Goal: Task Accomplishment & Management: Manage account settings

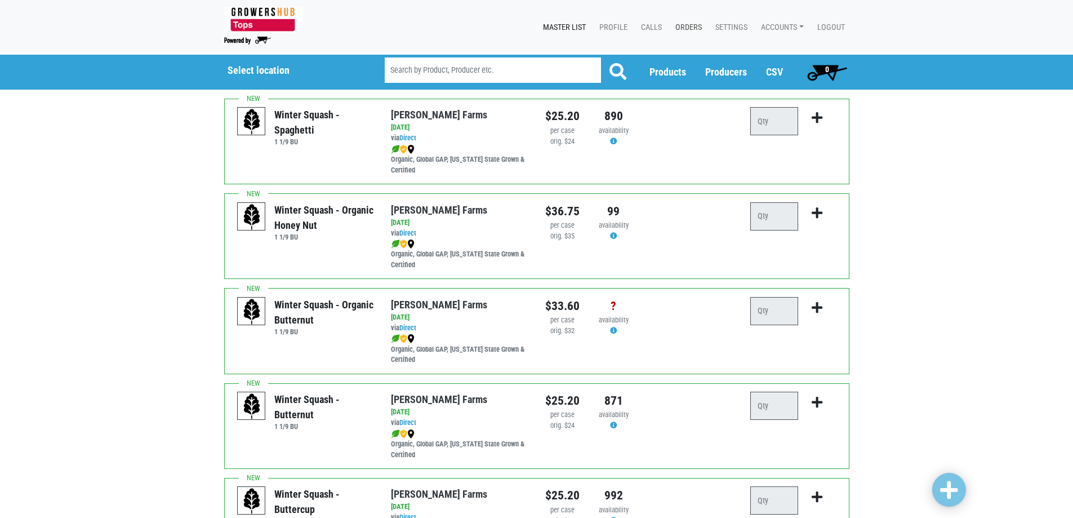
click at [678, 33] on link "Orders" at bounding box center [686, 27] width 40 height 21
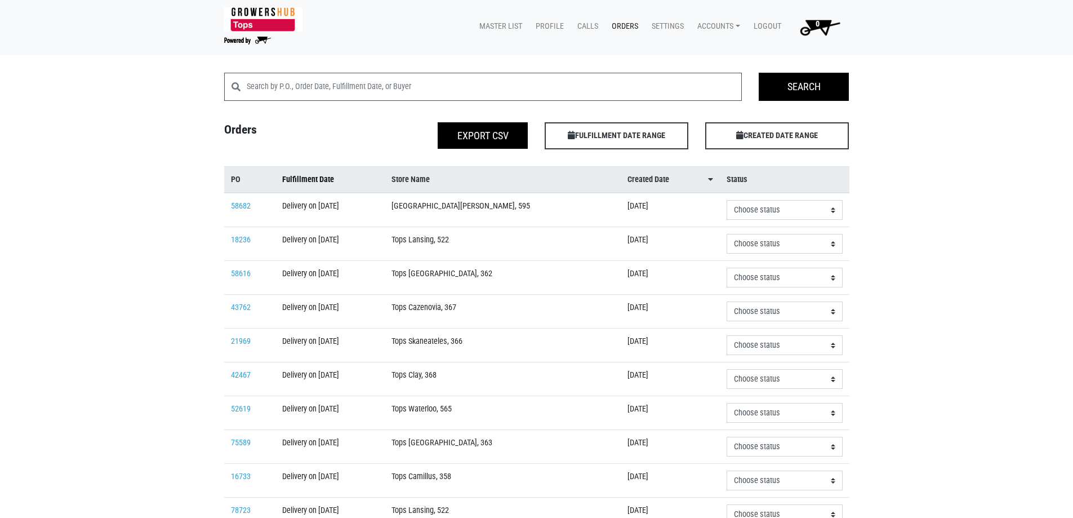
click at [334, 176] on span "Fulfillment Date" at bounding box center [308, 179] width 52 height 12
click at [917, 504] on div "Search Search Orders Export CSV FULFILLMENT DATE RANGE Apply CREATED DATE RANGE…" at bounding box center [536, 426] width 1073 height 707
click at [909, 501] on div "Search Search Orders Export CSV FULFILLMENT DATE RANGE Apply CREATED DATE RANGE…" at bounding box center [536, 426] width 1073 height 707
click at [235, 242] on link "43762" at bounding box center [241, 240] width 20 height 10
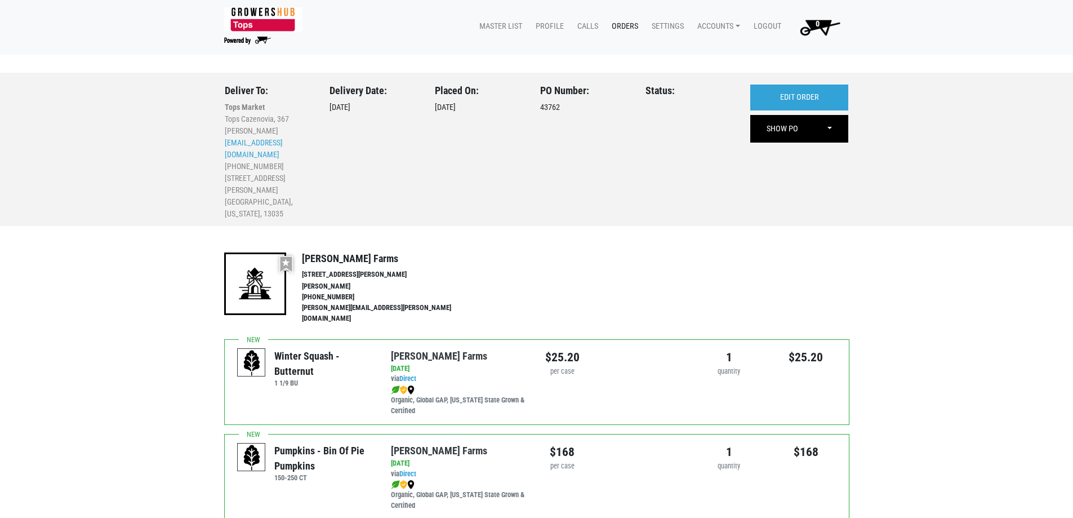
click at [819, 81] on div "Deliver To: Tops Market Tops Cazenovia, 367 Sam Platz t00367p0@topsmarkets.com …" at bounding box center [537, 150] width 642 height 154
click at [818, 92] on link "EDIT ORDER" at bounding box center [799, 97] width 98 height 26
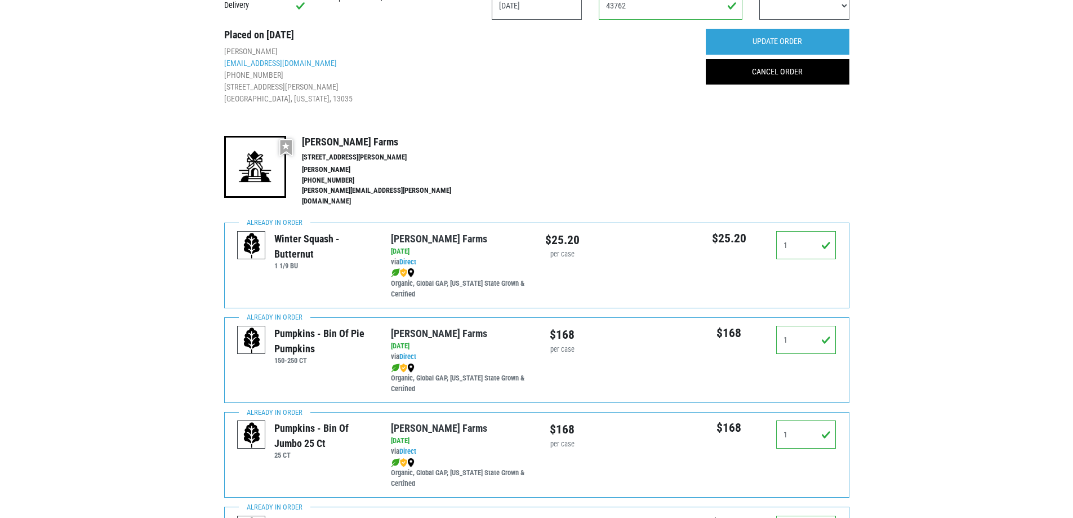
scroll to position [113, 0]
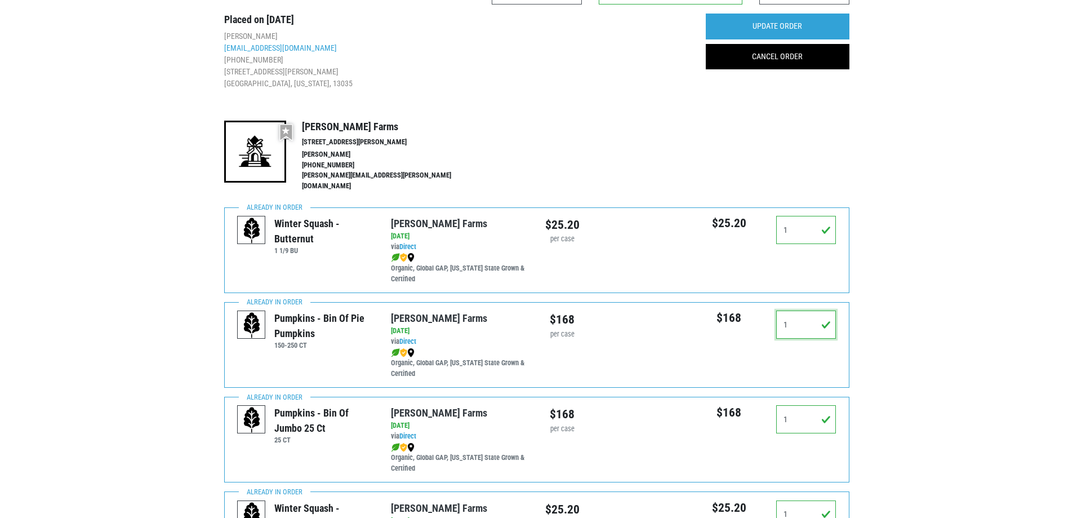
click at [812, 318] on input "1" at bounding box center [806, 324] width 60 height 28
click at [812, 319] on input "1" at bounding box center [806, 324] width 60 height 28
drag, startPoint x: 804, startPoint y: 316, endPoint x: 776, endPoint y: 311, distance: 28.6
click at [776, 311] on input "1" at bounding box center [806, 324] width 60 height 28
type input "0"
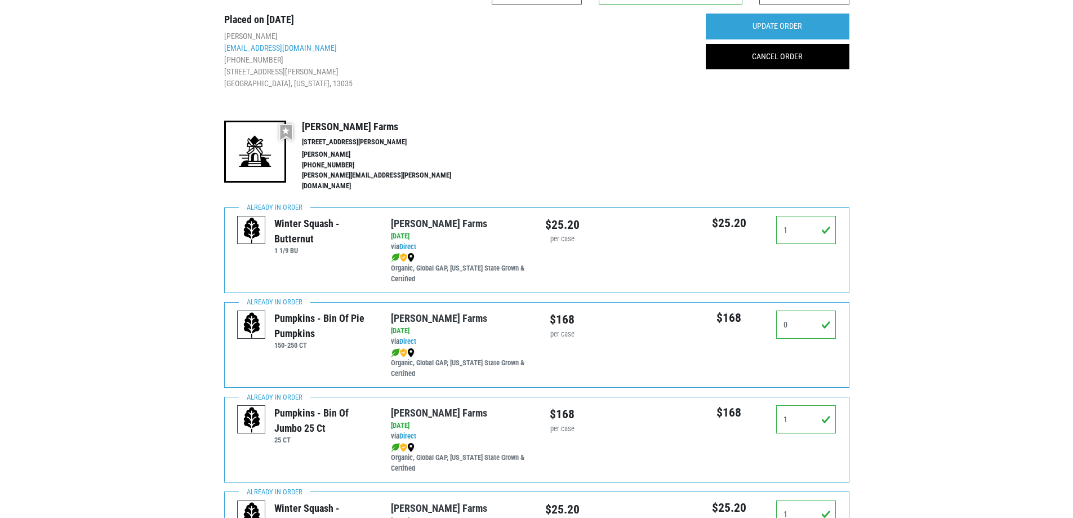
click at [801, 22] on input "UPDATE ORDER" at bounding box center [778, 27] width 144 height 26
